Goal: Task Accomplishment & Management: Use online tool/utility

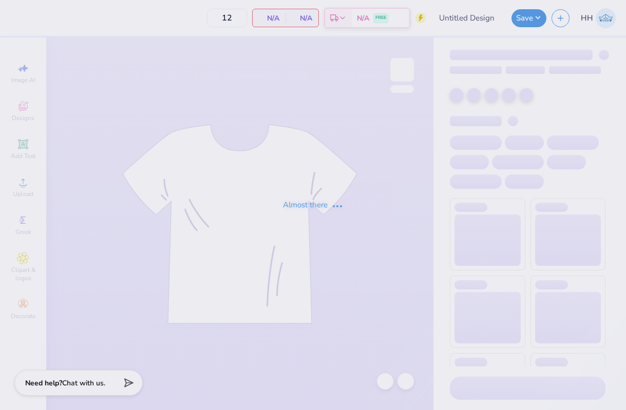
type input "[PERSON_NAME] : [GEOGRAPHIC_DATA][US_STATE]"
type input "24"
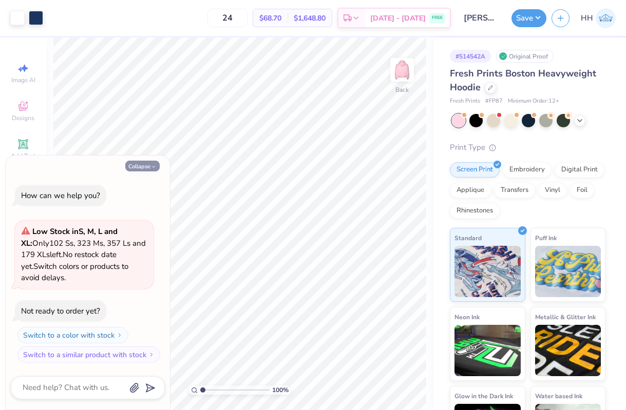
click at [142, 164] on button "Collapse" at bounding box center [142, 166] width 34 height 11
type textarea "x"
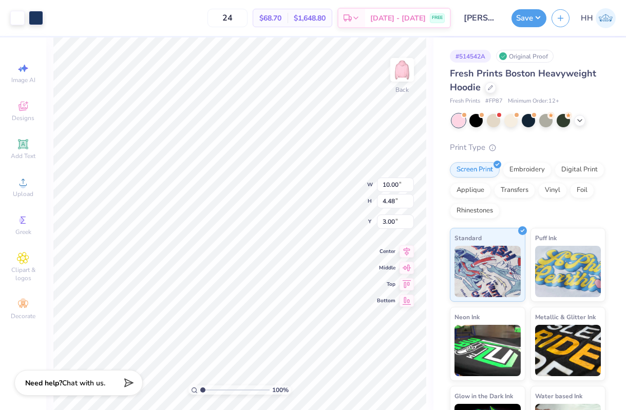
type input "10.53"
type input "4.72"
click at [329, 168] on div "100 % Back W 10.53 10.53 " H 4.72 4.72 " Y 3.00 3.00 " Center Middle Top Bottom" at bounding box center [239, 223] width 387 height 373
click at [580, 121] on icon at bounding box center [580, 120] width 8 height 8
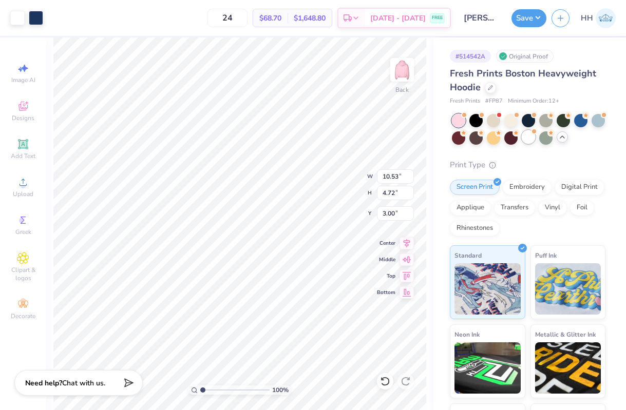
click at [530, 132] on div at bounding box center [528, 136] width 13 height 13
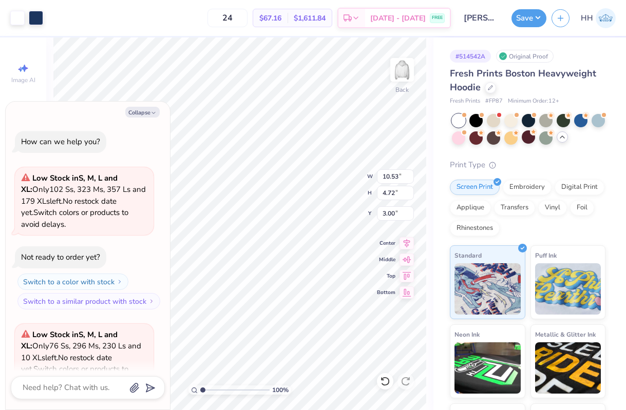
scroll to position [103, 0]
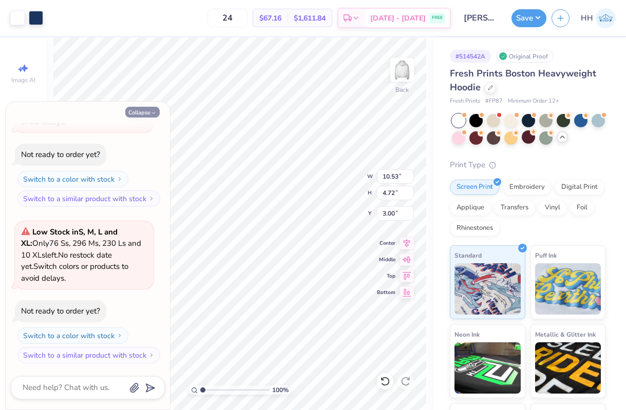
click at [152, 109] on button "Collapse" at bounding box center [142, 112] width 34 height 11
type textarea "x"
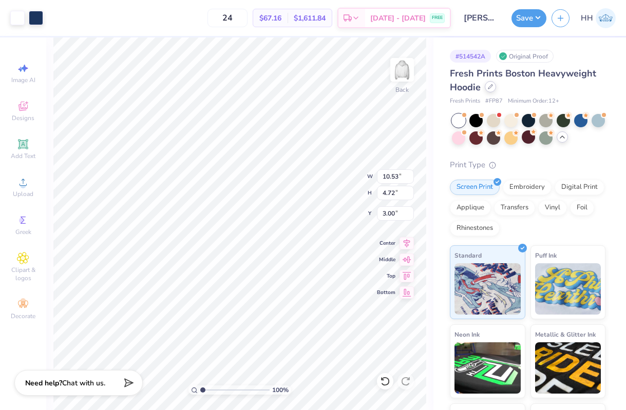
click at [490, 89] on icon at bounding box center [490, 86] width 5 height 5
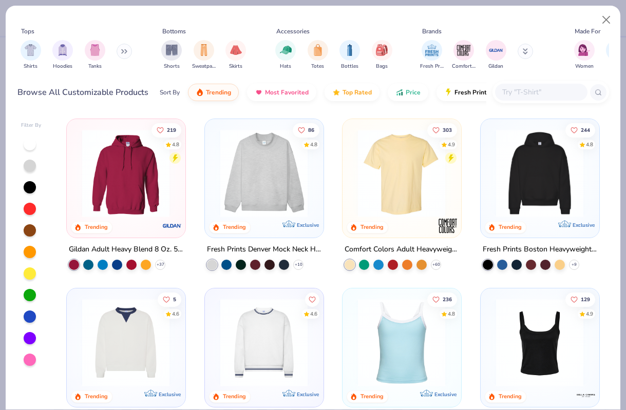
click at [271, 199] on img at bounding box center [264, 173] width 98 height 88
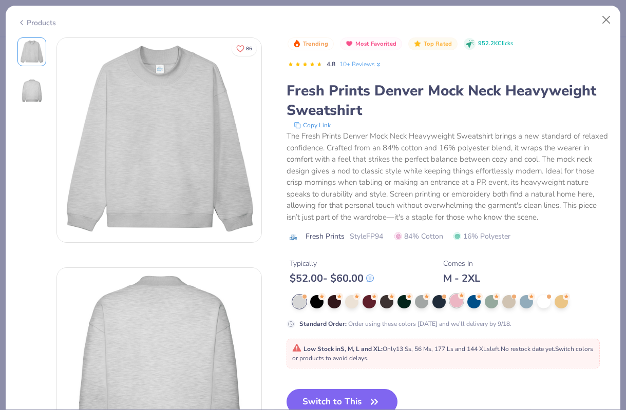
click at [453, 301] on div at bounding box center [456, 300] width 13 height 13
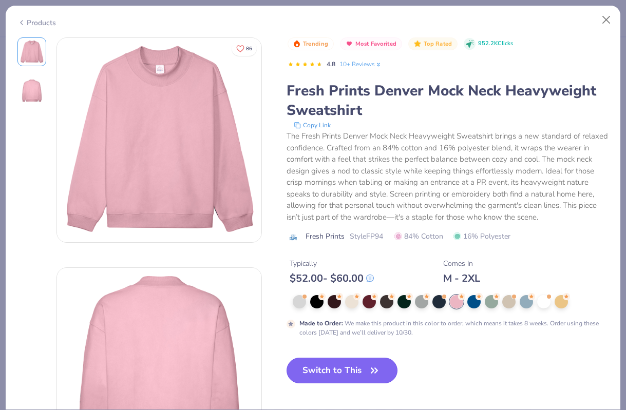
click at [366, 370] on button "Switch to This" at bounding box center [342, 371] width 111 height 26
type input "50"
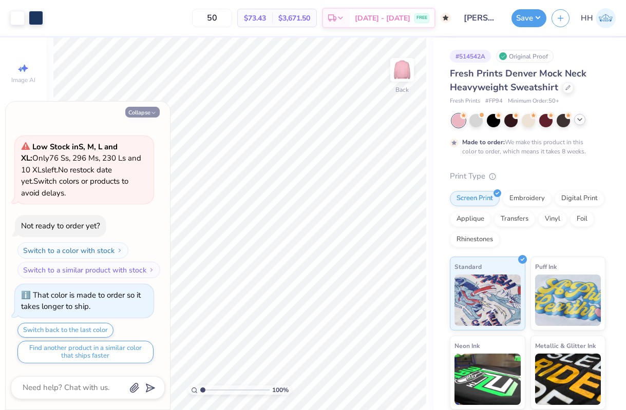
click at [141, 112] on button "Collapse" at bounding box center [142, 112] width 34 height 11
type textarea "x"
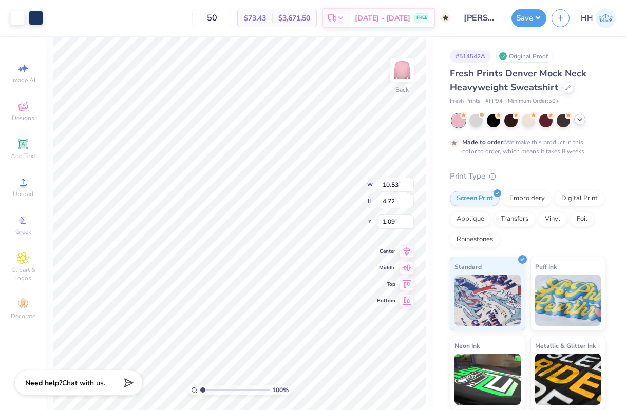
type input "1.59"
click at [565, 88] on icon at bounding box center [567, 86] width 5 height 5
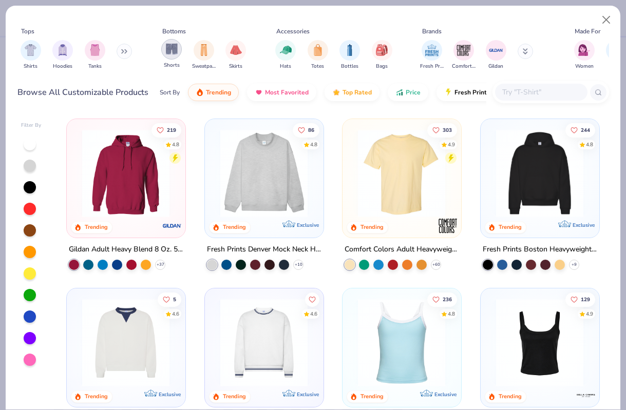
click at [171, 55] on div "filter for Shorts" at bounding box center [171, 49] width 21 height 21
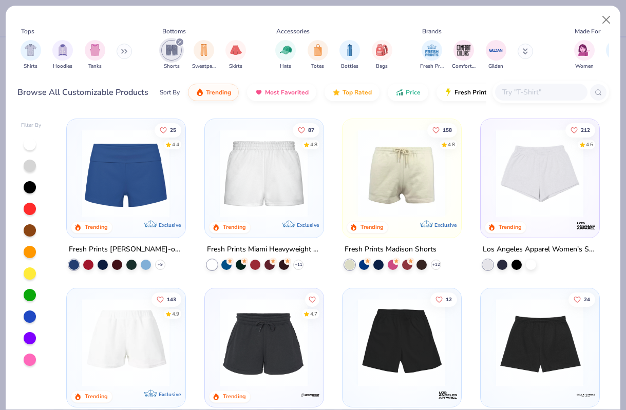
click at [261, 173] on img at bounding box center [264, 173] width 98 height 88
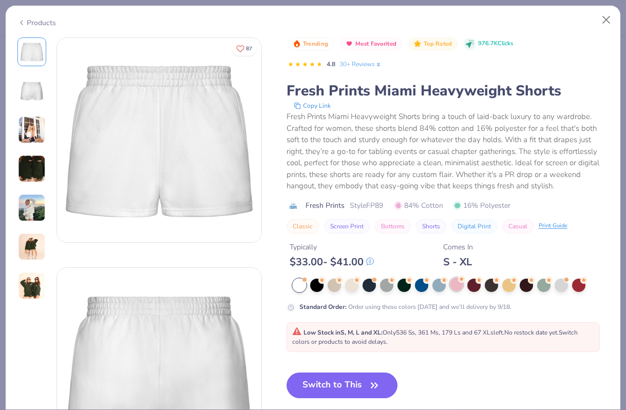
click at [458, 282] on icon at bounding box center [461, 279] width 7 height 7
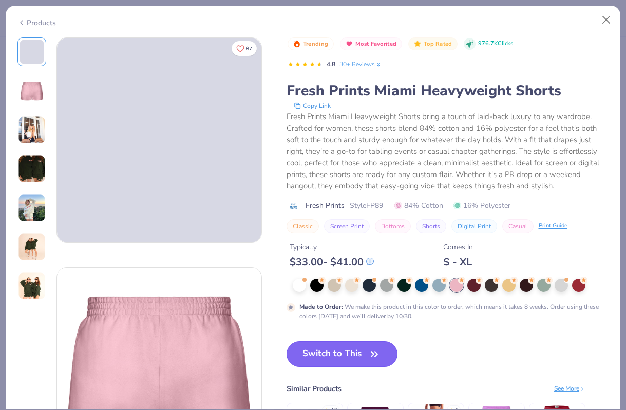
click at [350, 352] on button "Switch to This" at bounding box center [342, 354] width 111 height 26
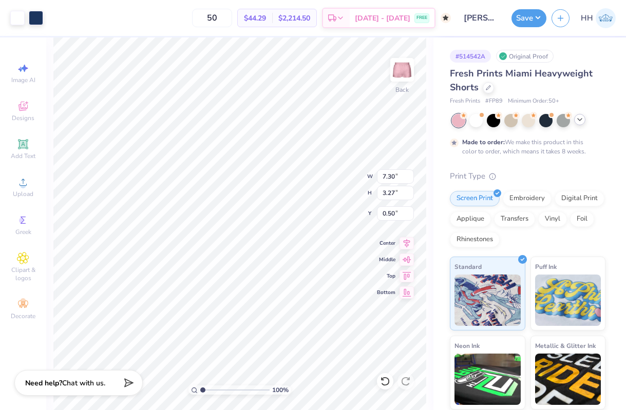
type input "3.53"
type input "1.58"
type input "8.19"
type input "2.72"
type input "1.22"
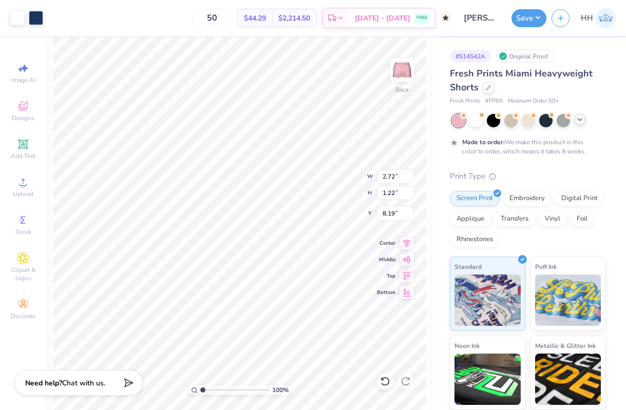
type input "7.78"
click at [22, 142] on icon at bounding box center [23, 144] width 8 height 8
type input "3.15"
type input "0.91"
type input "4.79"
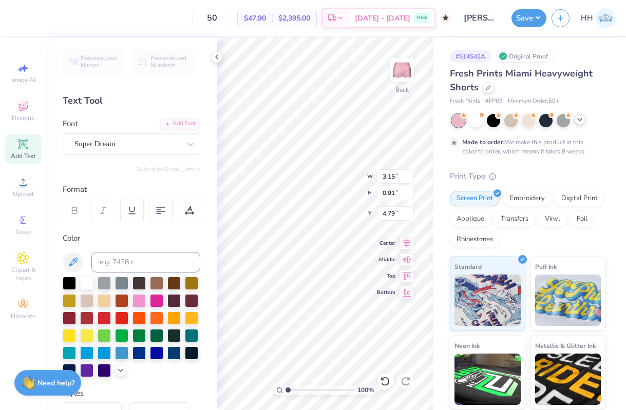
scroll to position [0, 1]
type textarea "EST. 1897"
click at [216, 53] on icon at bounding box center [217, 57] width 8 height 8
type input "5.74"
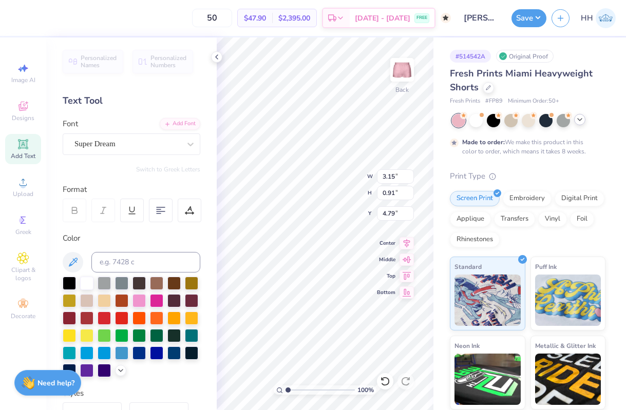
type input "0.95"
type input "4.78"
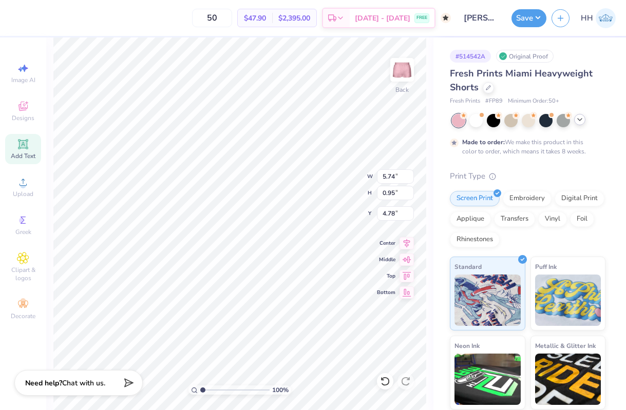
click at [21, 150] on icon at bounding box center [23, 144] width 12 height 12
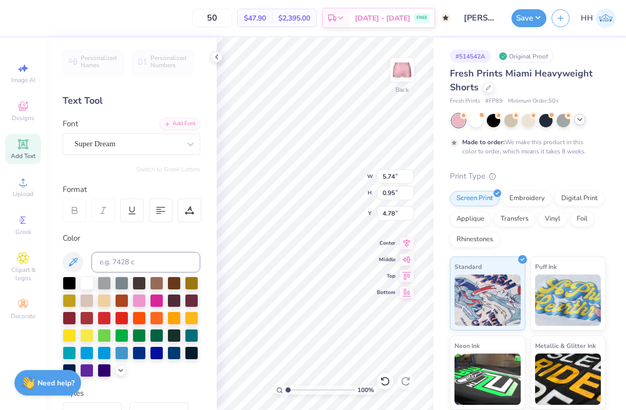
type input "3.15"
type input "0.91"
type input "4.79"
click at [180, 148] on div "Super Dream" at bounding box center [127, 144] width 108 height 16
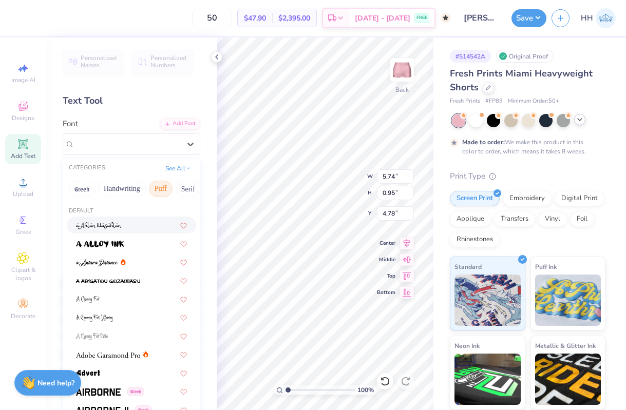
click at [160, 184] on button "Puff" at bounding box center [161, 189] width 24 height 16
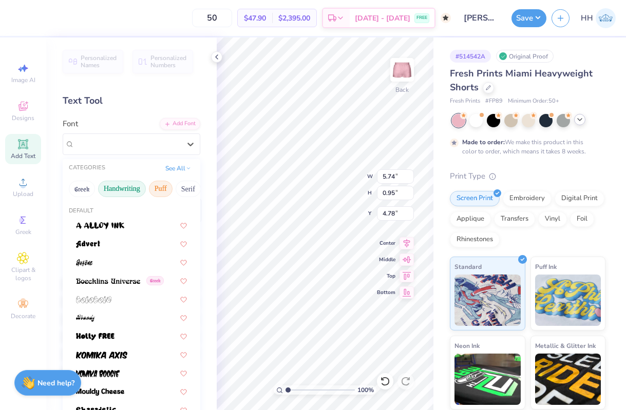
click at [110, 184] on button "Handwriting" at bounding box center [122, 189] width 48 height 16
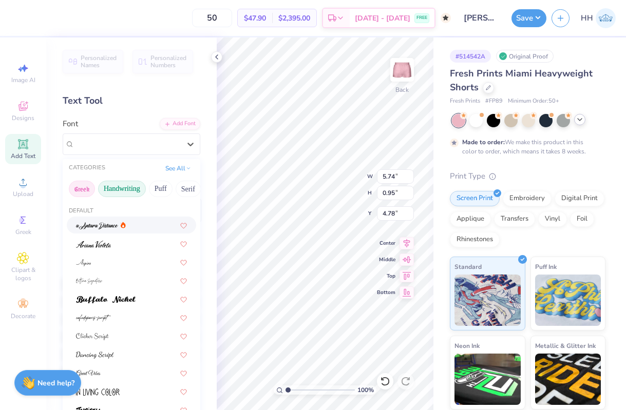
click at [85, 190] on button "Greek" at bounding box center [82, 189] width 26 height 16
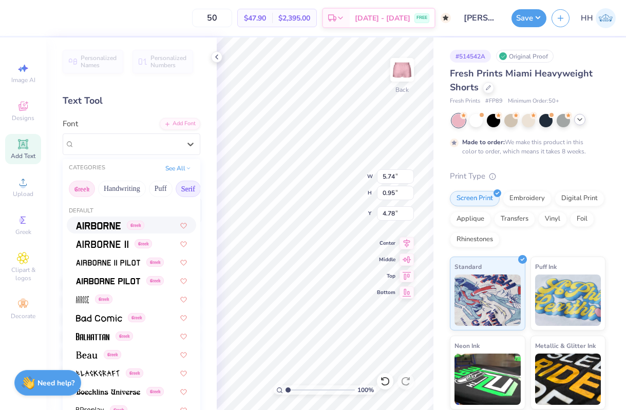
click at [184, 187] on button "Serif" at bounding box center [188, 189] width 25 height 16
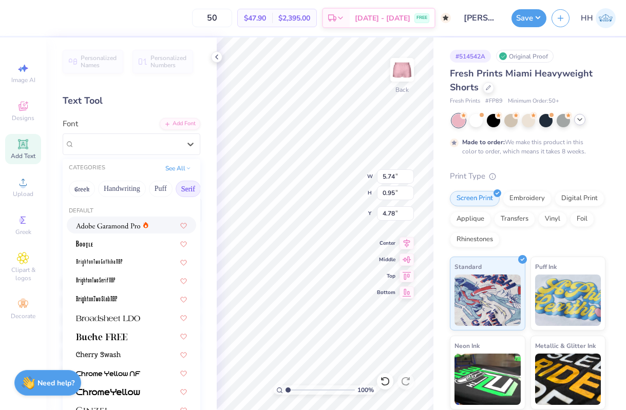
click at [112, 228] on img at bounding box center [108, 225] width 64 height 7
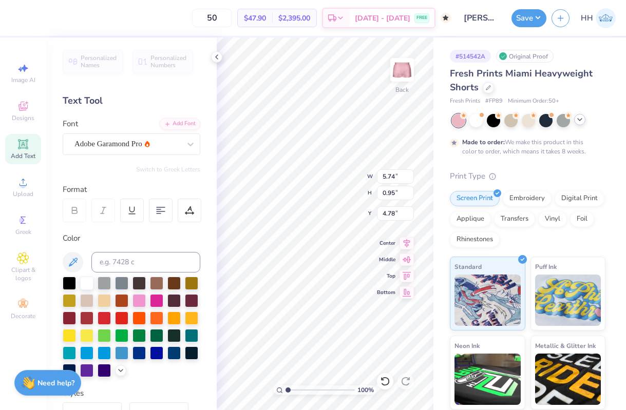
type input "5.29"
type input "0.99"
type input "4.76"
click at [217, 57] on icon at bounding box center [217, 57] width 8 height 8
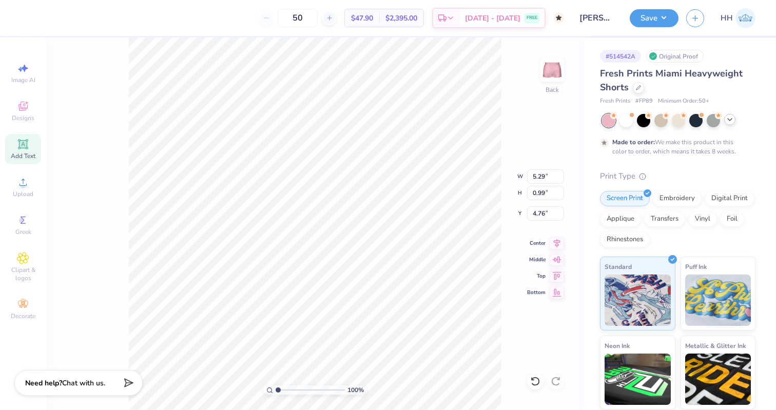
click at [25, 147] on icon at bounding box center [23, 144] width 8 height 8
type input "3.15"
type input "0.91"
type input "4.79"
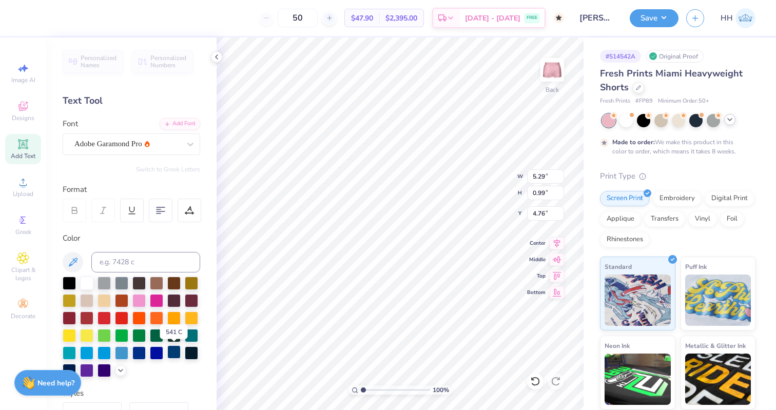
click at [176, 350] on div at bounding box center [173, 352] width 13 height 13
type input "2.65"
type input "0.49"
type input "9.15"
type input "2.17"
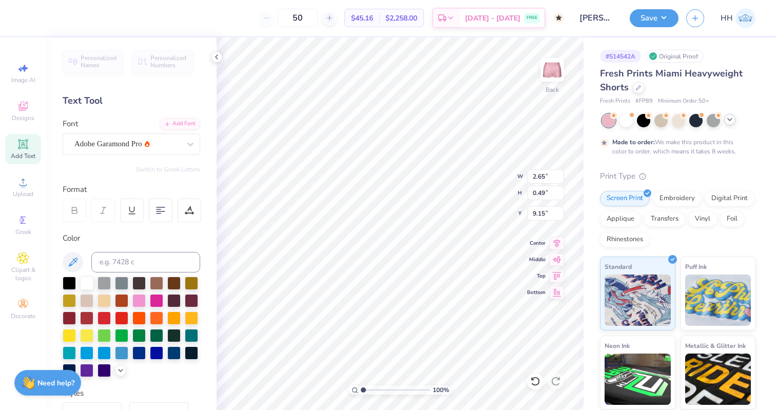
type input "0.40"
type input "9.17"
type input "2.16"
type input "0.39"
type input "9.18"
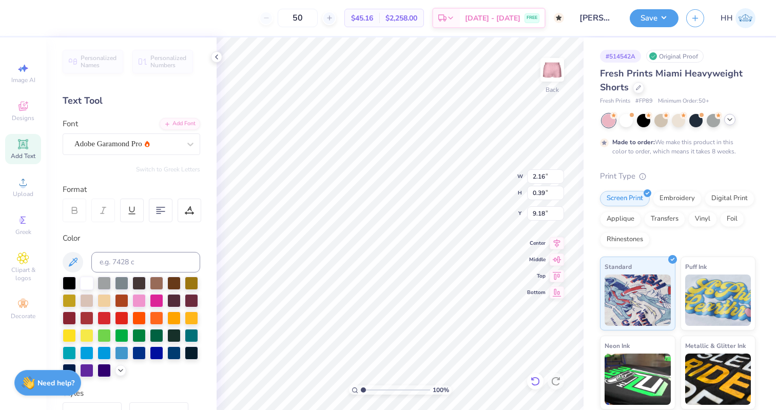
click at [535, 384] on icon at bounding box center [535, 381] width 10 height 10
type input "2.17"
type input "0.40"
type input "9.17"
type input "7.95"
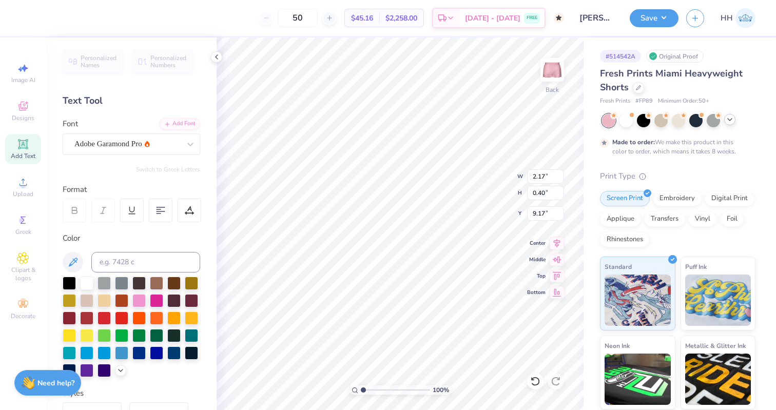
click at [168, 155] on div "Personalized Names Personalized Numbers Text Tool Add Font Font Adobe Garamond …" at bounding box center [131, 223] width 170 height 373
click at [166, 139] on div "Adobe Garamond Pro" at bounding box center [127, 144] width 108 height 16
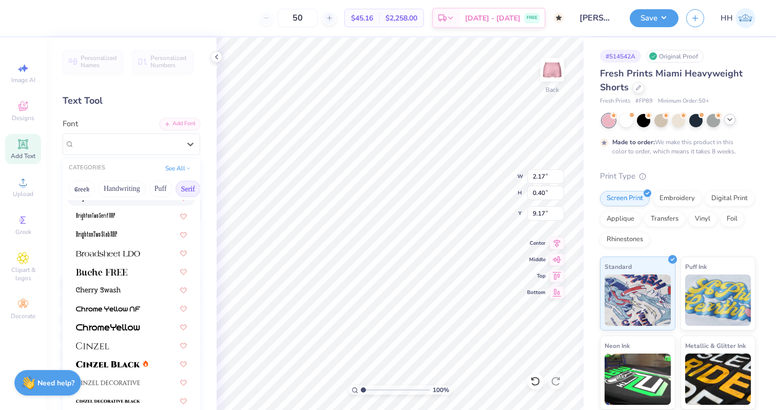
scroll to position [68, 0]
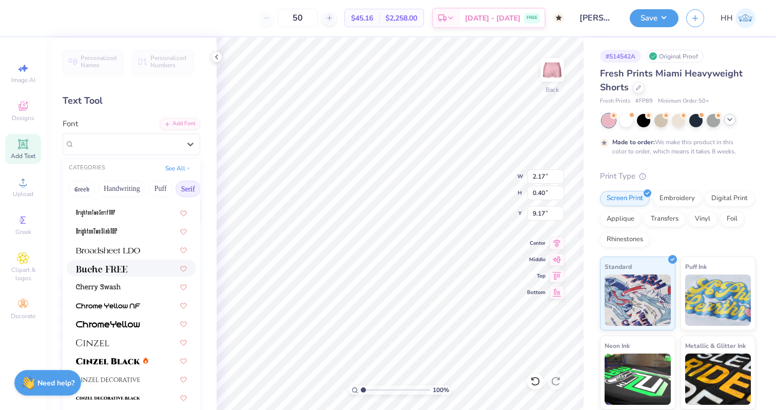
click at [135, 264] on div at bounding box center [131, 268] width 111 height 11
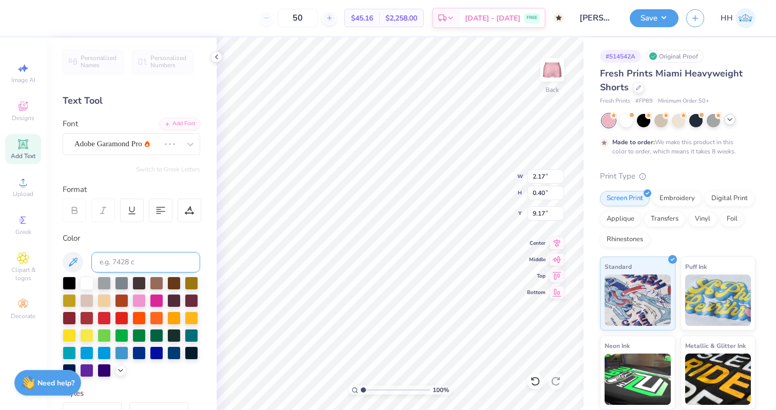
type input "2.14"
type input "0.36"
type input "9.19"
click at [153, 149] on div at bounding box center [127, 144] width 106 height 14
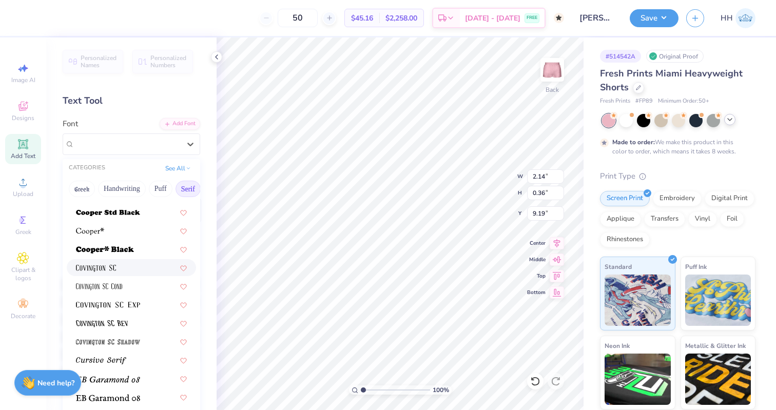
scroll to position [460, 0]
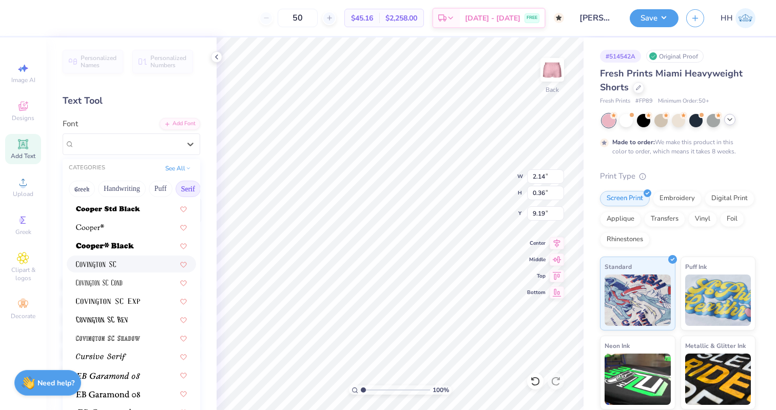
click at [122, 270] on div at bounding box center [131, 264] width 129 height 17
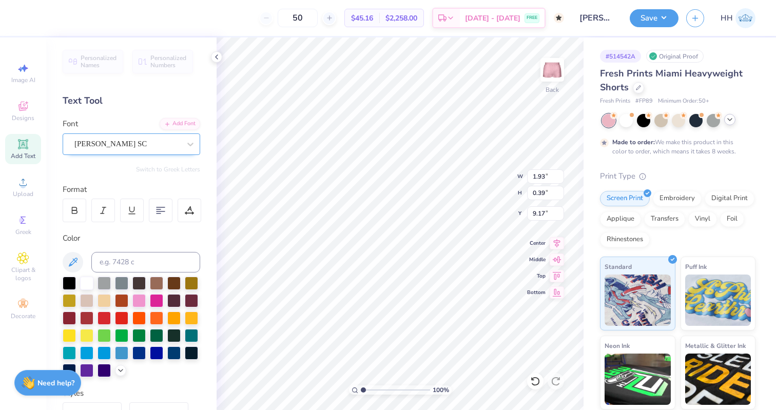
click at [169, 145] on div "[PERSON_NAME] SC" at bounding box center [127, 144] width 108 height 16
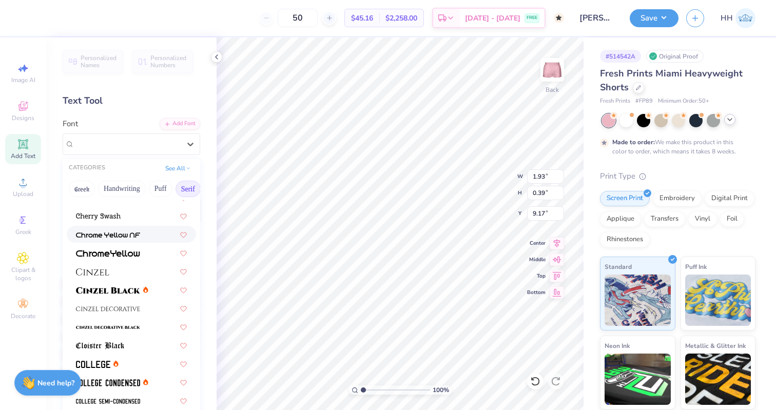
scroll to position [144, 0]
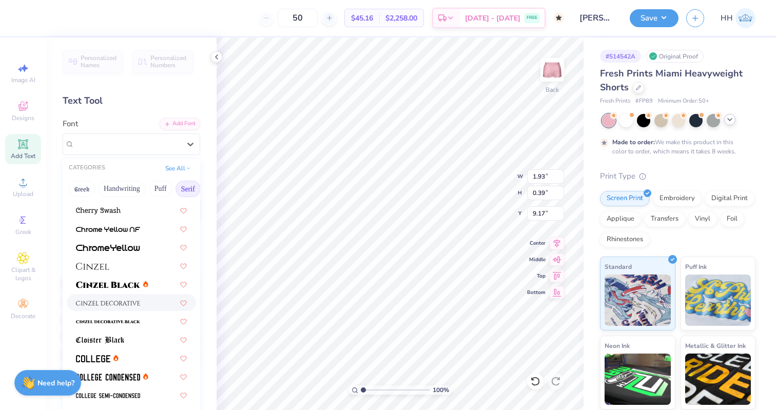
click at [127, 304] on img at bounding box center [108, 303] width 64 height 7
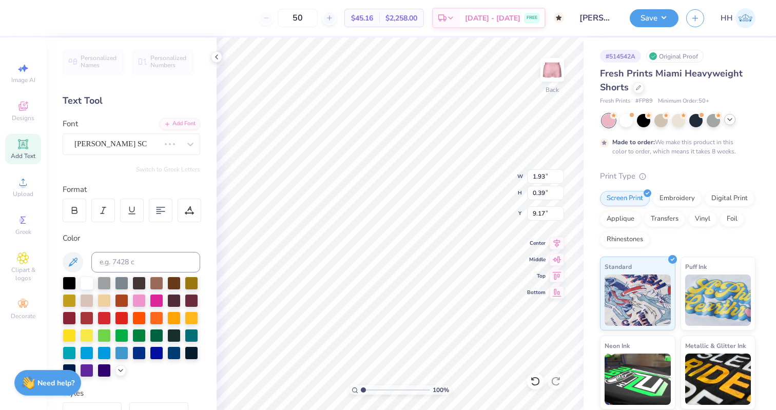
type input "2.06"
type input "0.46"
type input "9.14"
click at [103, 147] on div at bounding box center [127, 144] width 108 height 16
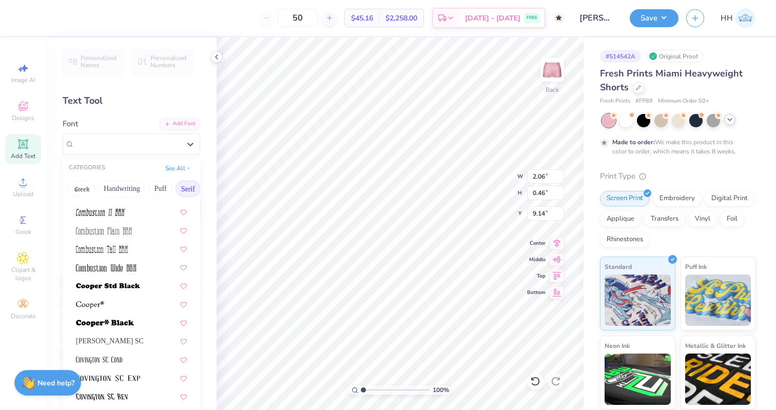
scroll to position [377, 0]
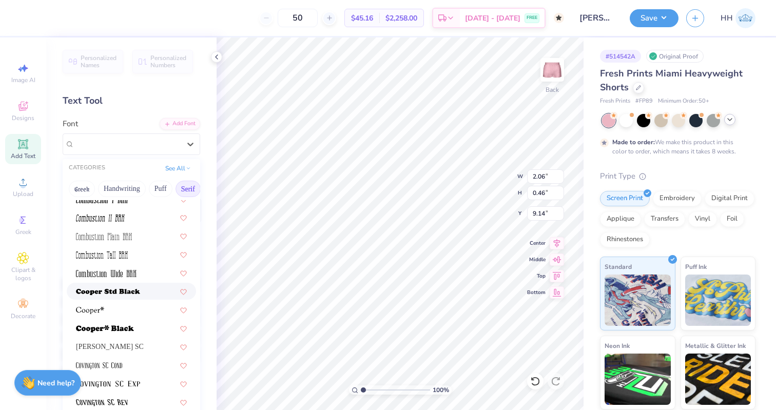
click at [117, 295] on img at bounding box center [108, 292] width 64 height 7
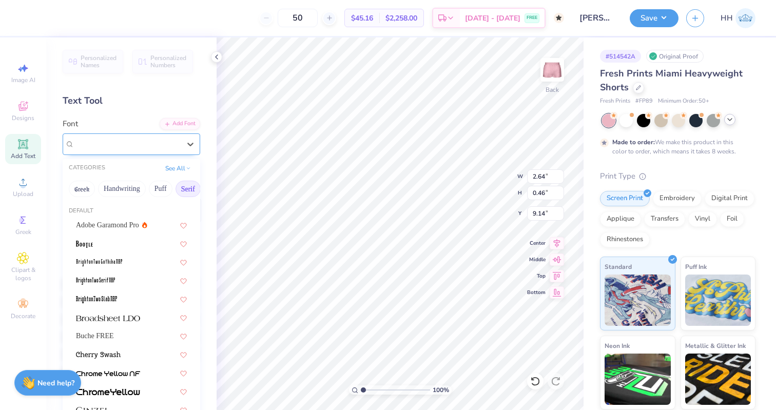
click at [118, 150] on div at bounding box center [127, 144] width 106 height 14
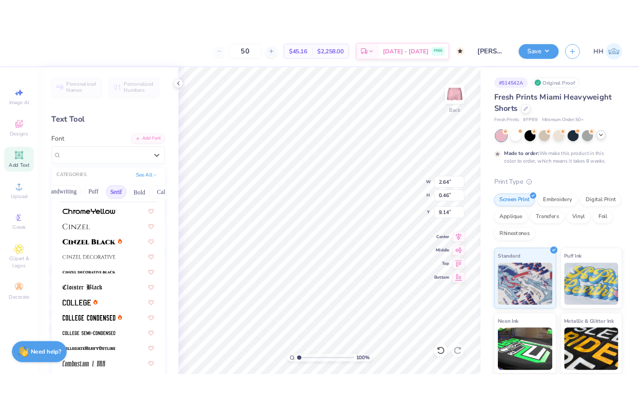
scroll to position [0, 48]
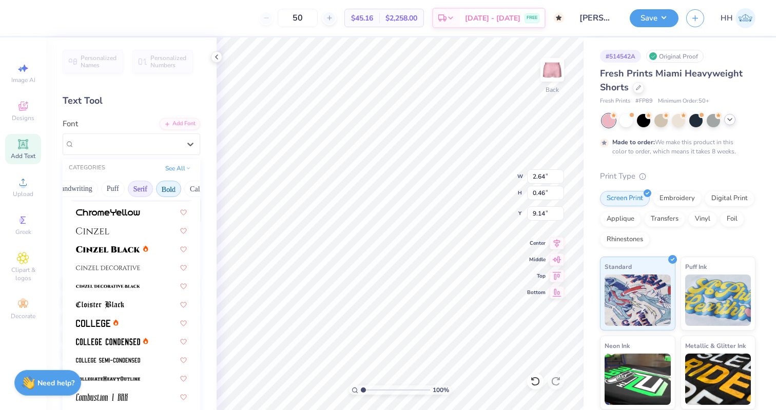
click at [171, 185] on button "Bold" at bounding box center [168, 189] width 25 height 16
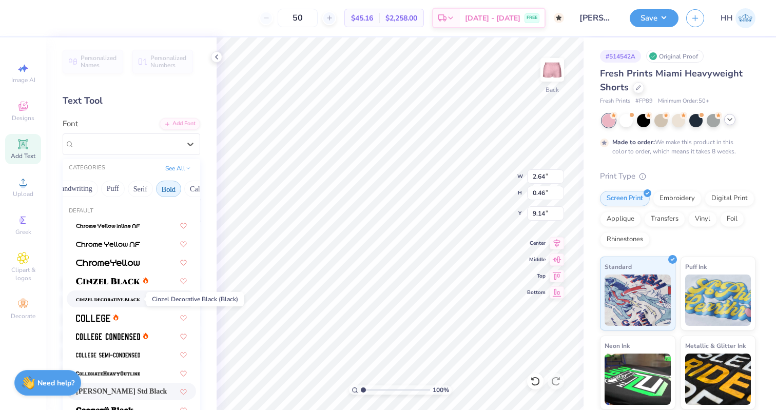
click at [124, 295] on span at bounding box center [108, 299] width 64 height 11
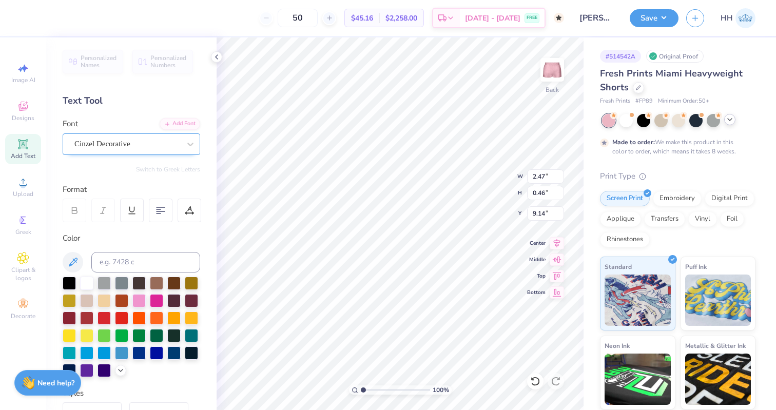
click at [124, 141] on div "Cinzel Decorative" at bounding box center [127, 144] width 108 height 16
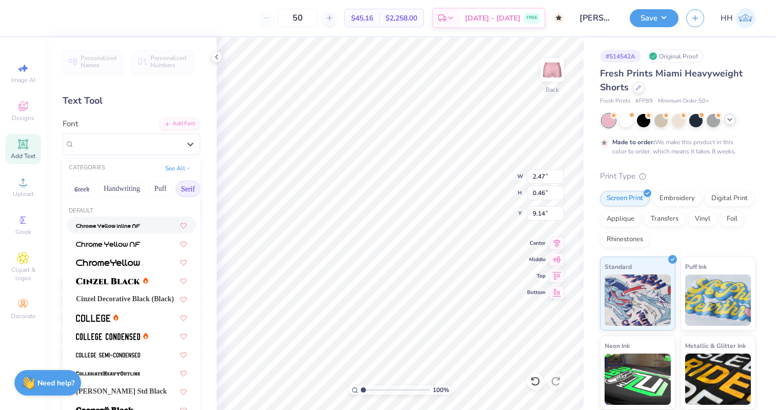
click at [185, 183] on button "Serif" at bounding box center [188, 189] width 25 height 16
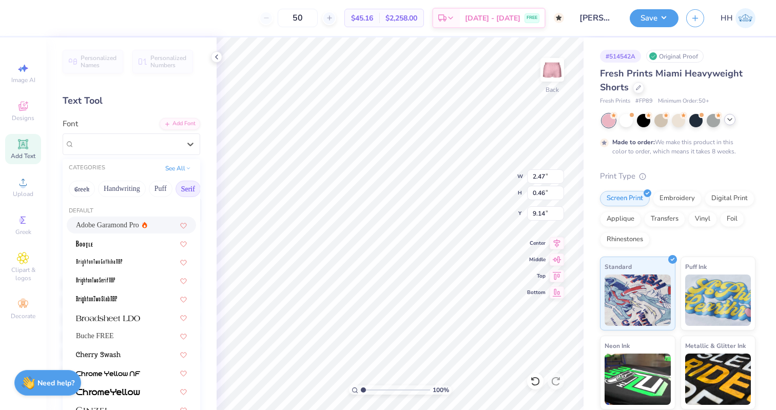
click at [118, 227] on span "Adobe Garamond Pro" at bounding box center [107, 225] width 63 height 11
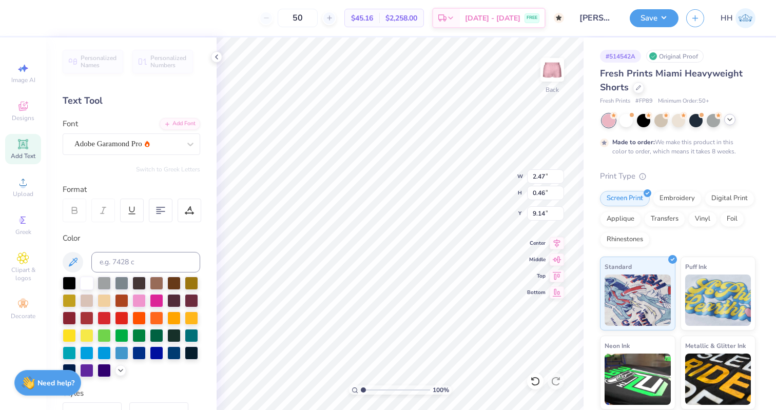
type input "2.10"
type input "0.40"
type input "9.16"
click at [216, 54] on icon at bounding box center [217, 57] width 8 height 8
type input "9.17"
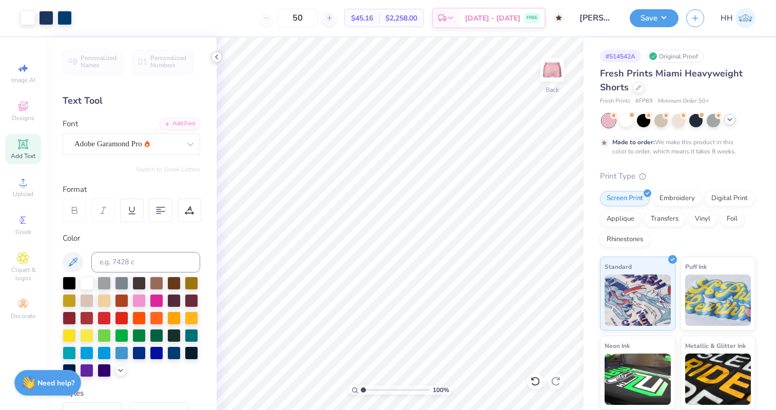
click at [215, 51] on div at bounding box center [216, 56] width 11 height 11
